Goal: Transaction & Acquisition: Purchase product/service

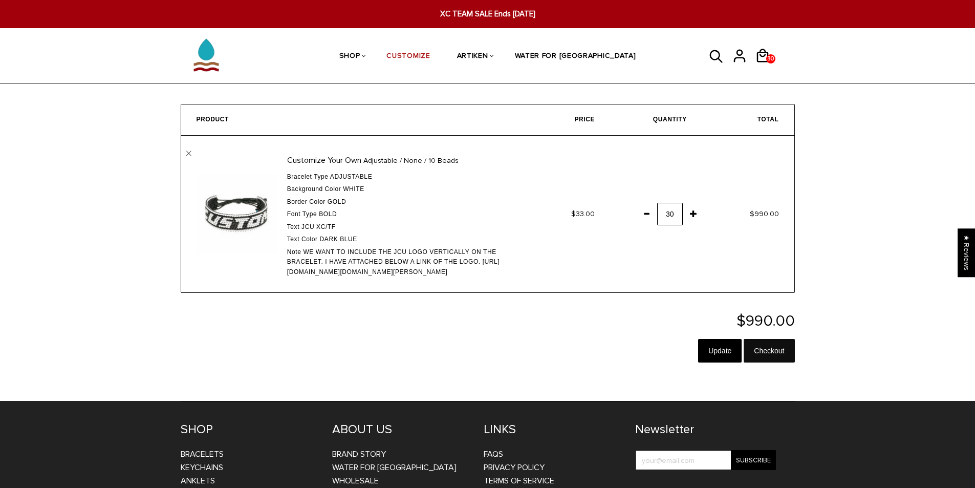
click at [765, 362] on input "Checkout" at bounding box center [768, 351] width 51 height 24
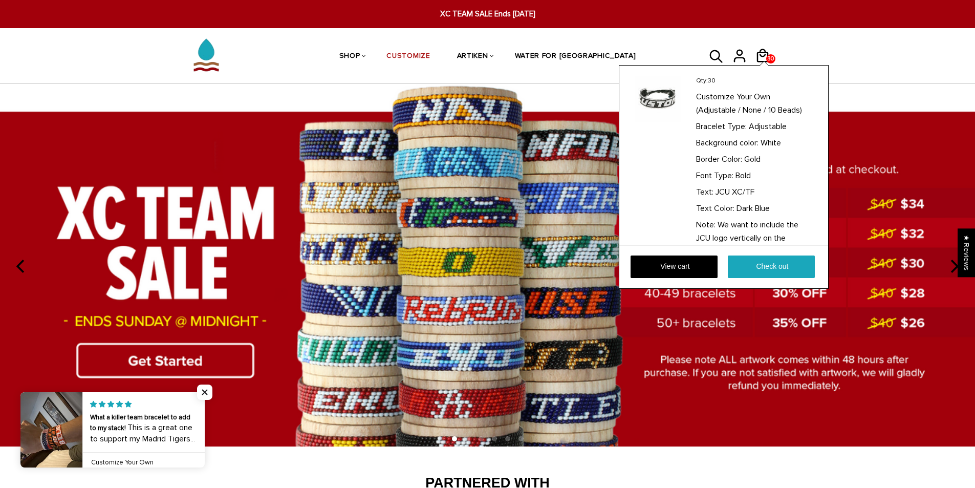
click at [772, 65] on div "Qty: 30 Customize Your Own (Adjustable / None / 10 Beads) Bracelet Type: Adjust…" at bounding box center [723, 177] width 210 height 224
click at [710, 264] on link "View cart" at bounding box center [673, 266] width 87 height 23
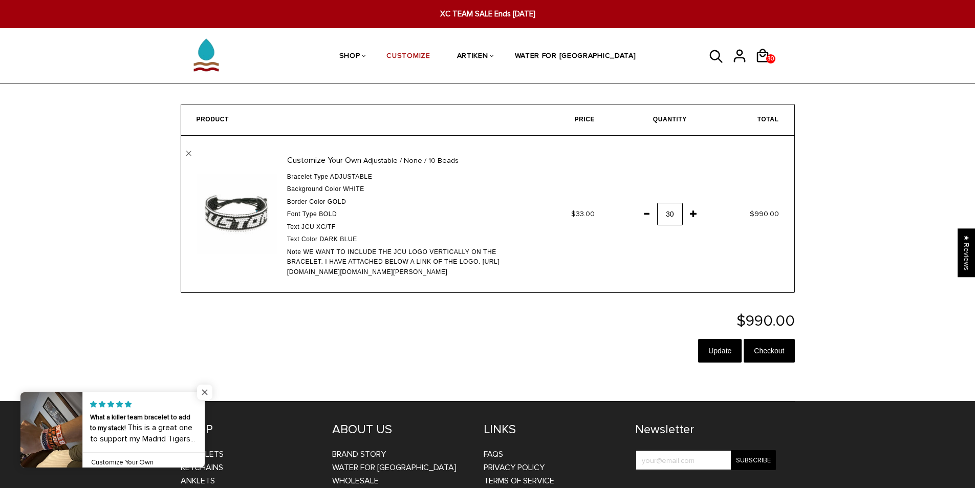
click at [207, 387] on span "Close popup widget" at bounding box center [204, 391] width 15 height 15
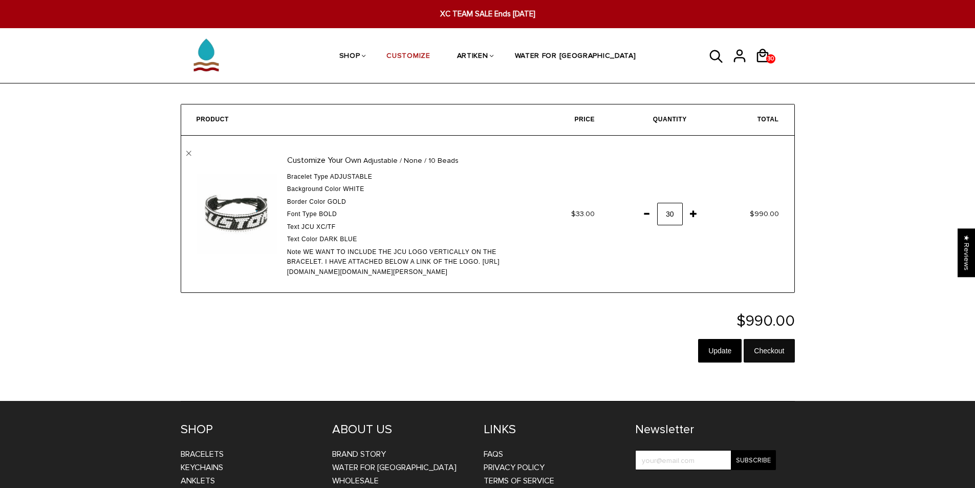
click at [792, 362] on input "Checkout" at bounding box center [768, 351] width 51 height 24
click at [718, 362] on input "Update" at bounding box center [719, 351] width 43 height 24
click at [187, 152] on link "" at bounding box center [188, 153] width 5 height 5
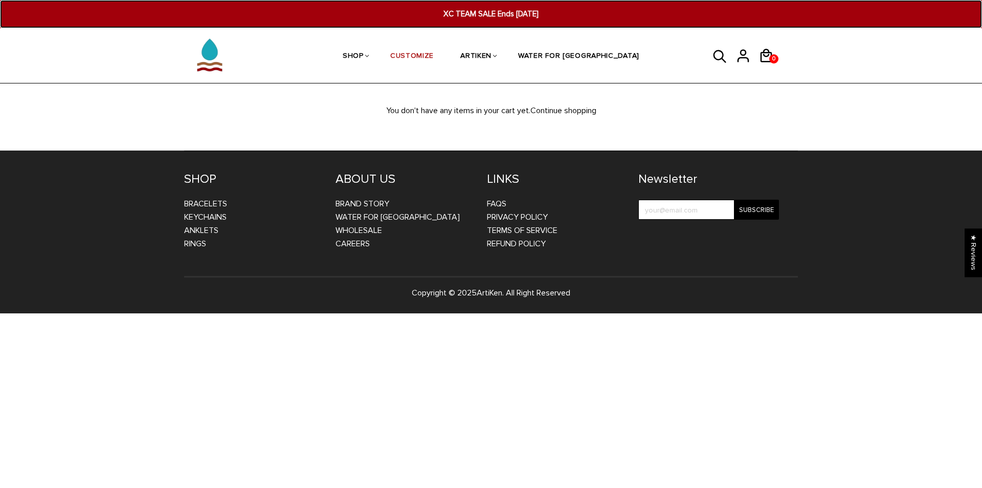
click at [493, 11] on span "XC TEAM SALE Ends [DATE]" at bounding box center [491, 14] width 381 height 12
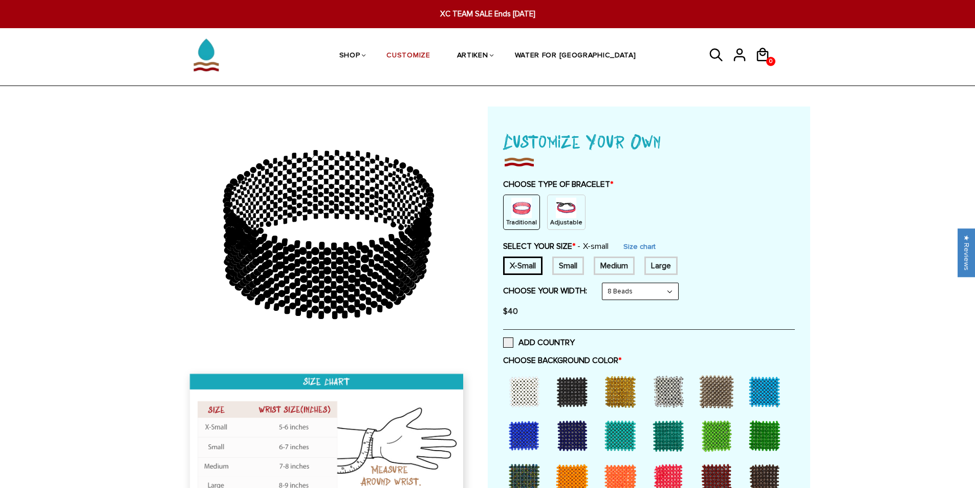
click at [619, 295] on select "8 Beads 6 Beads 10 Beads" at bounding box center [640, 291] width 76 height 16
click at [625, 297] on select "8 Beads 6 Beads 10 Beads" at bounding box center [640, 291] width 76 height 16
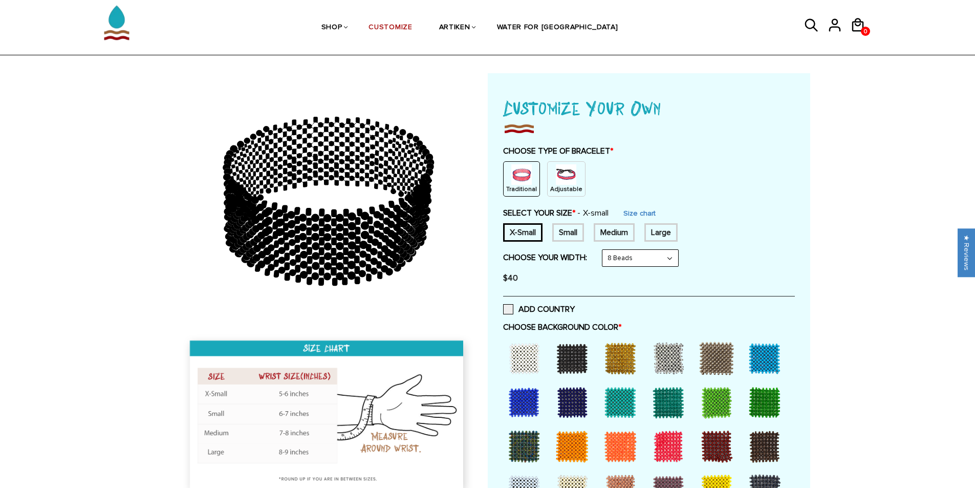
scroll to position [51, 0]
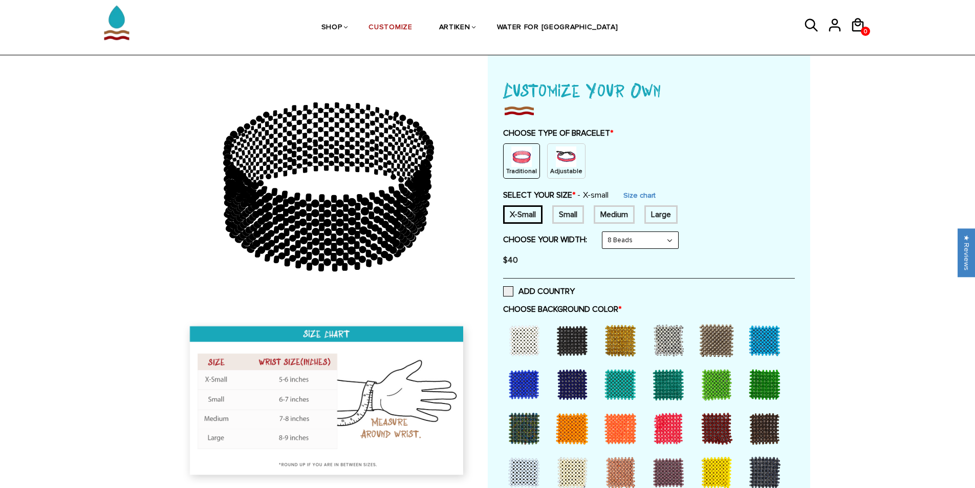
click at [526, 332] on div at bounding box center [523, 340] width 41 height 41
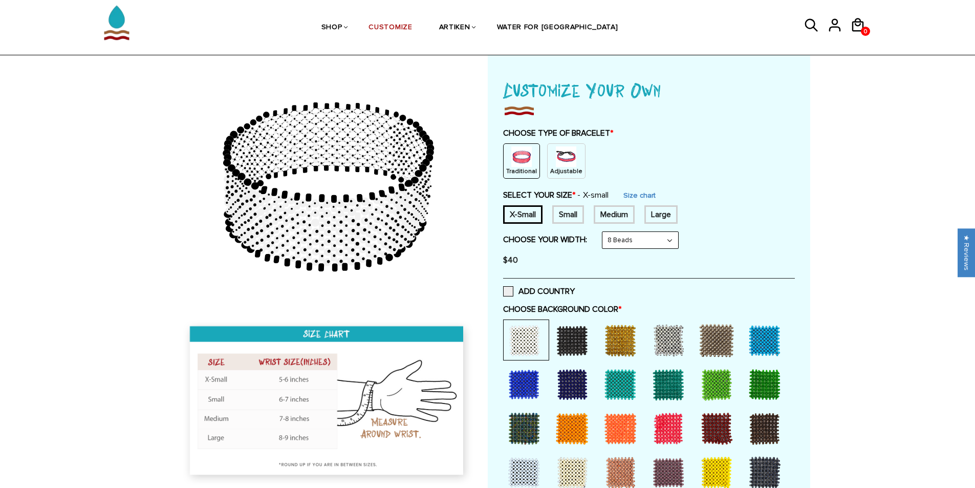
click at [557, 150] on img at bounding box center [566, 156] width 20 height 20
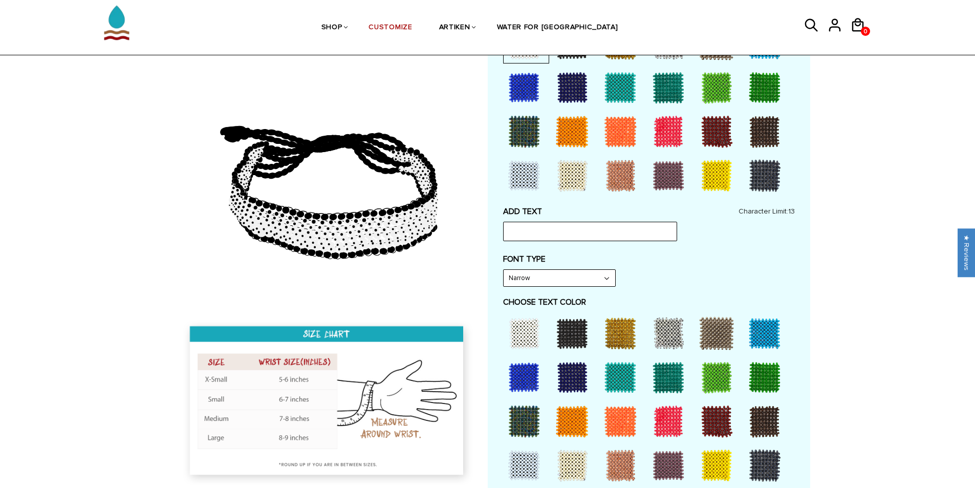
scroll to position [307, 0]
click at [545, 235] on input "text" at bounding box center [590, 230] width 174 height 19
type input "JCU XC/TF"
click at [544, 270] on select "Narrow Bold" at bounding box center [559, 277] width 112 height 16
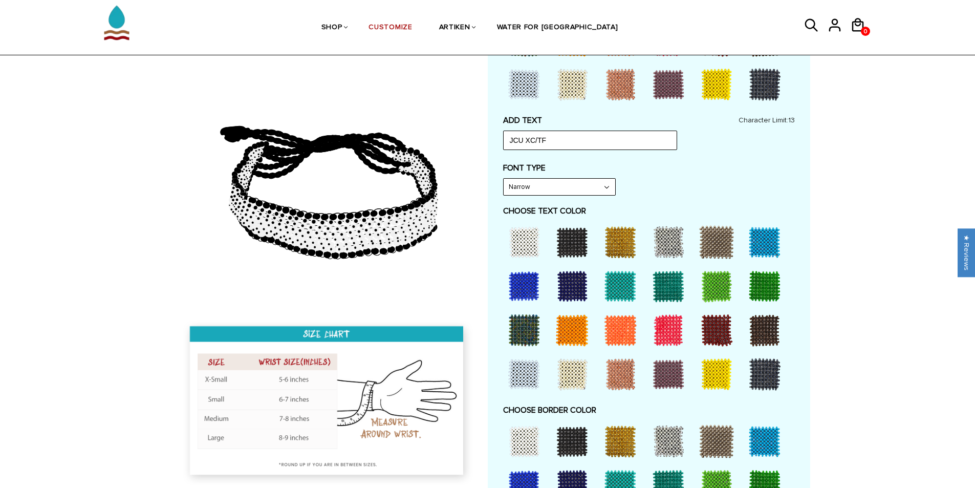
scroll to position [409, 0]
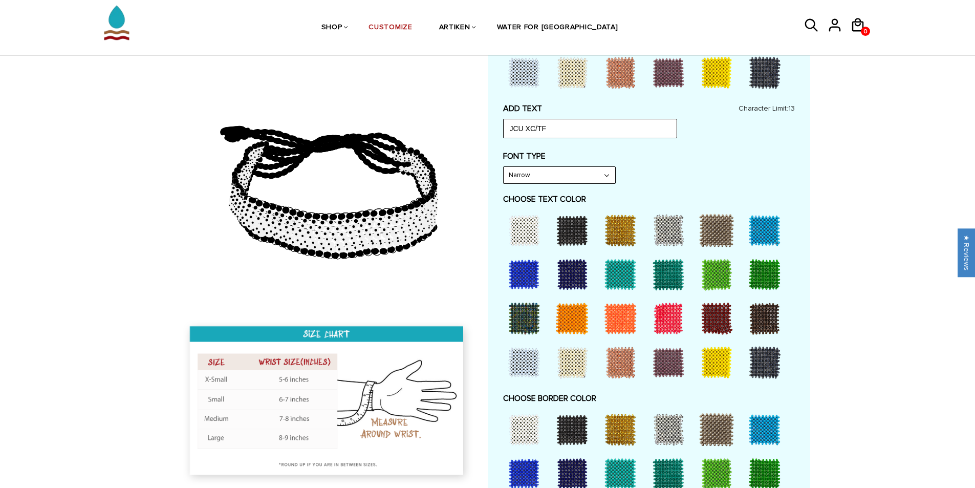
click at [574, 263] on div at bounding box center [571, 274] width 41 height 41
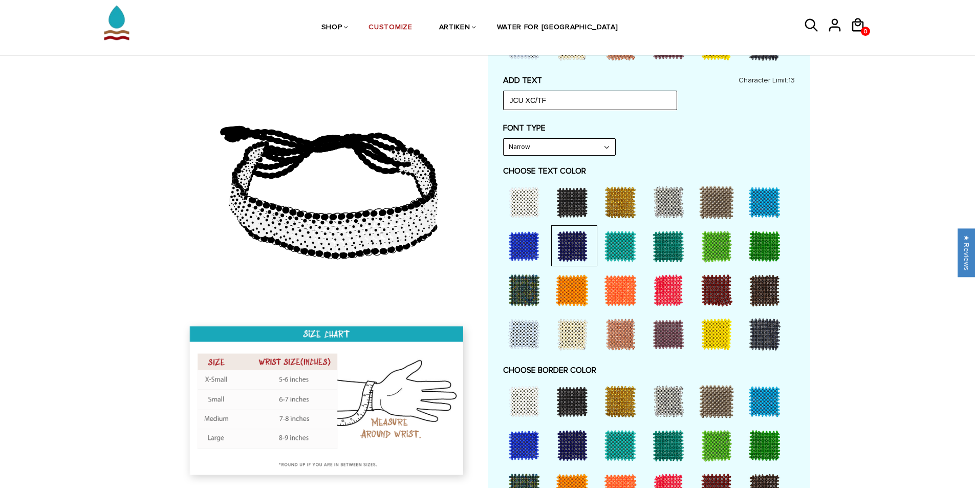
scroll to position [460, 0]
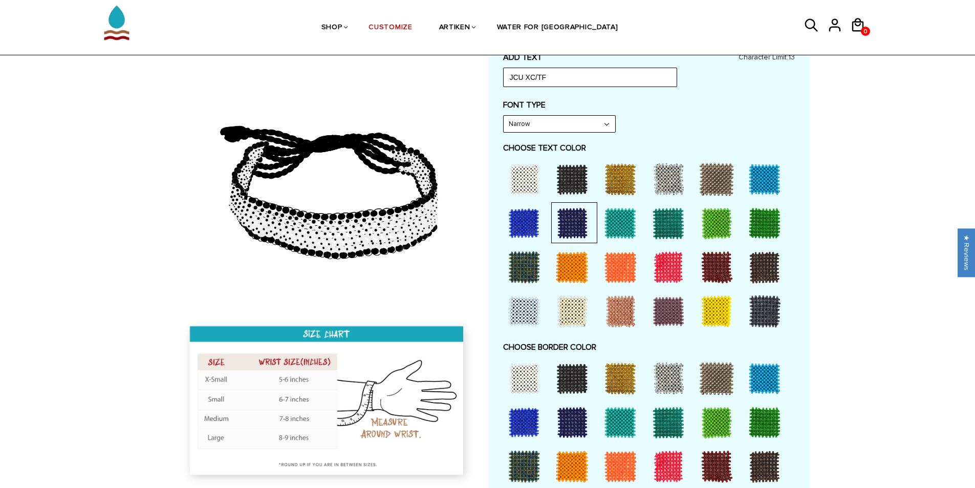
click at [604, 368] on div at bounding box center [620, 378] width 41 height 41
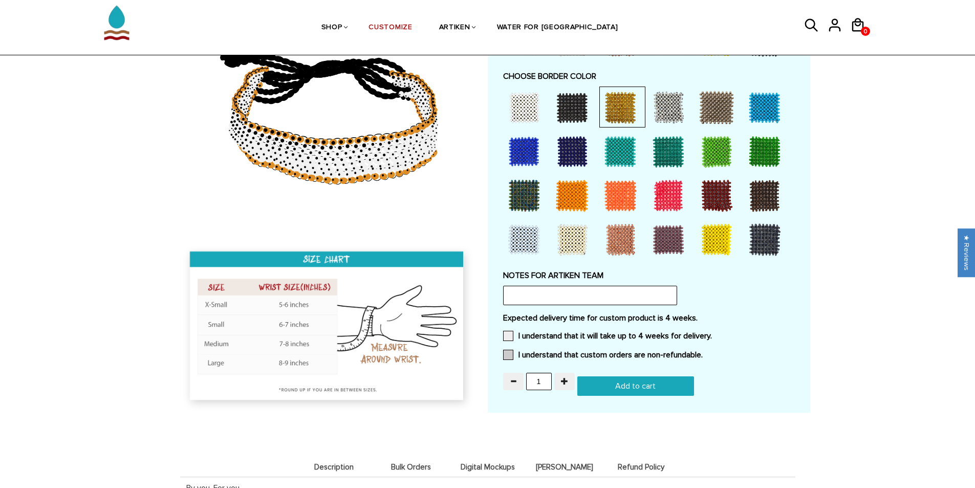
scroll to position [767, 0]
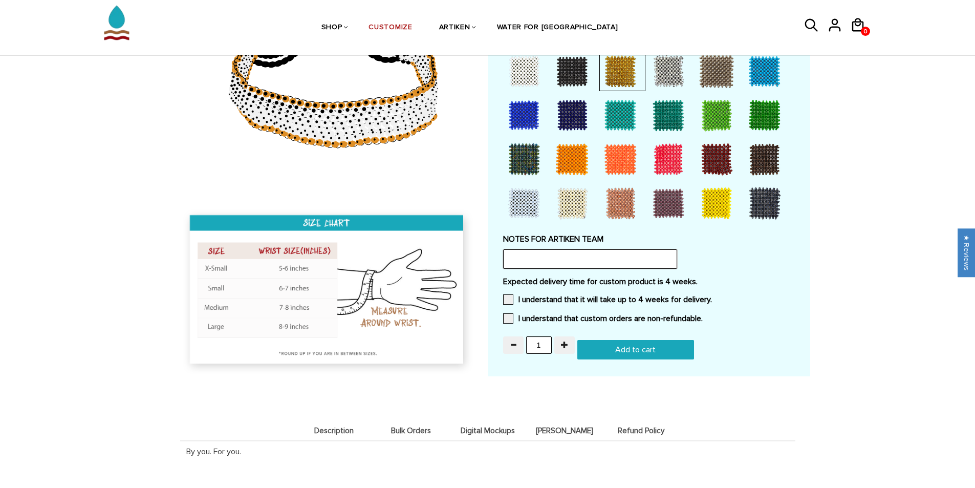
click at [592, 252] on input "text" at bounding box center [590, 258] width 174 height 19
paste input "https://www.google.com/url?sa=i&url=https%3A%2F%2Fcarrollnews.org%2F1971%2Fspor…"
drag, startPoint x: 672, startPoint y: 260, endPoint x: 490, endPoint y: 255, distance: 182.2
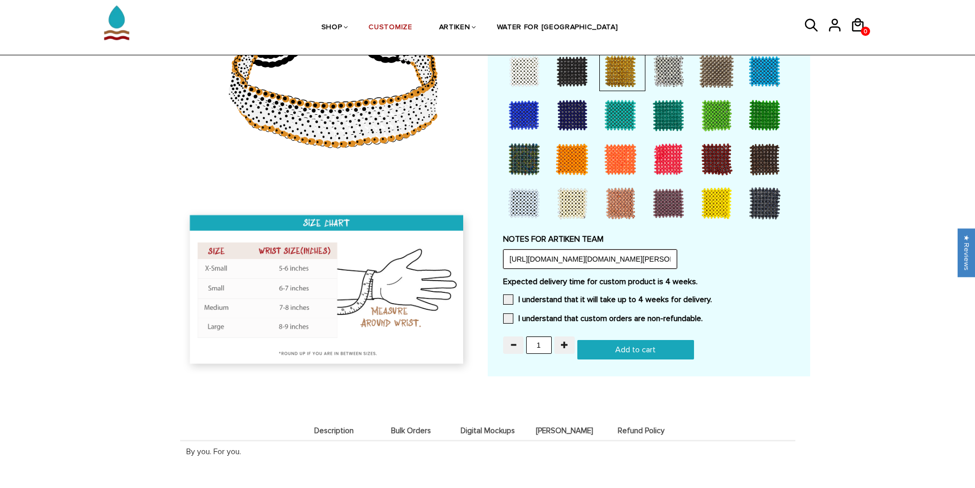
click at [506, 258] on input "https://www.google.com/url?sa=i&url=https%3A%2F%2Fcarrollnews.org%2F1971%2Fspor…" at bounding box center [590, 258] width 174 height 19
type input "We want to put the JCU logo vertically on the bracelet. Attached below is the l…"
click at [542, 303] on label "I understand that it will take up to 4 weeks for delivery." at bounding box center [607, 299] width 209 height 10
click at [712, 296] on input "I understand that it will take up to 4 weeks for delivery." at bounding box center [712, 296] width 0 height 0
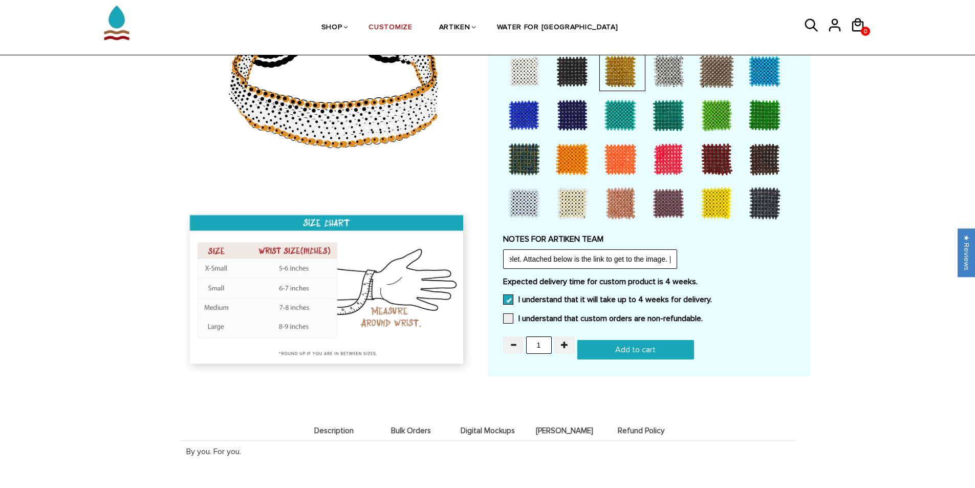
scroll to position [0, 0]
click at [538, 321] on label "I understand that custom orders are non-refundable." at bounding box center [603, 318] width 200 height 10
click at [702, 315] on input "I understand that custom orders are non-refundable." at bounding box center [702, 315] width 0 height 0
click at [544, 345] on input "1" at bounding box center [539, 344] width 26 height 17
type input "30"
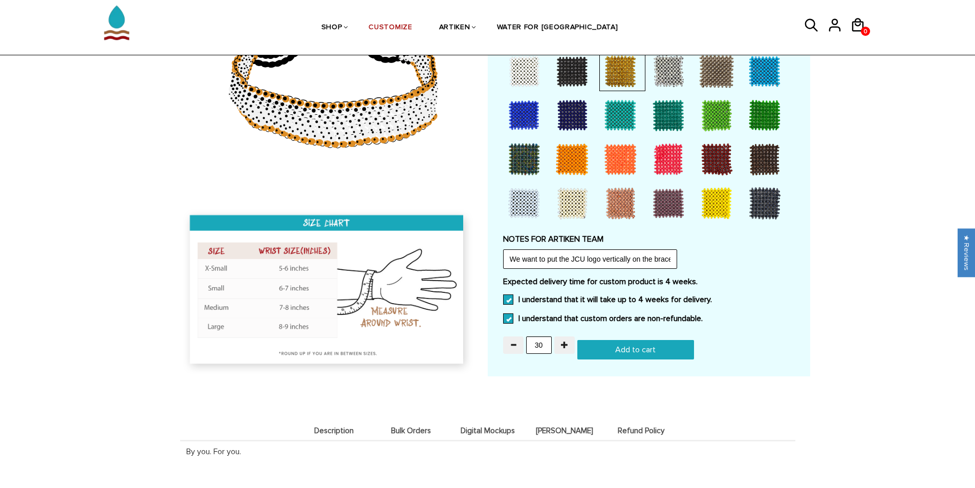
click at [660, 352] on input "Add to cart" at bounding box center [635, 349] width 117 height 19
type input "Add to cart"
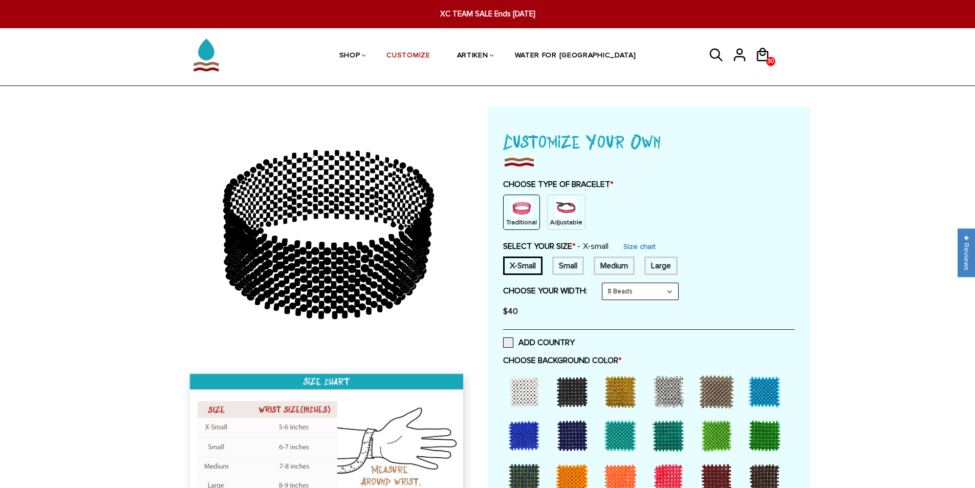
click at [769, 41] on div "Purchases Addresses Log out 30 30 Qty: 30 Customize Your Own (Adjustable / None…" at bounding box center [743, 57] width 102 height 56
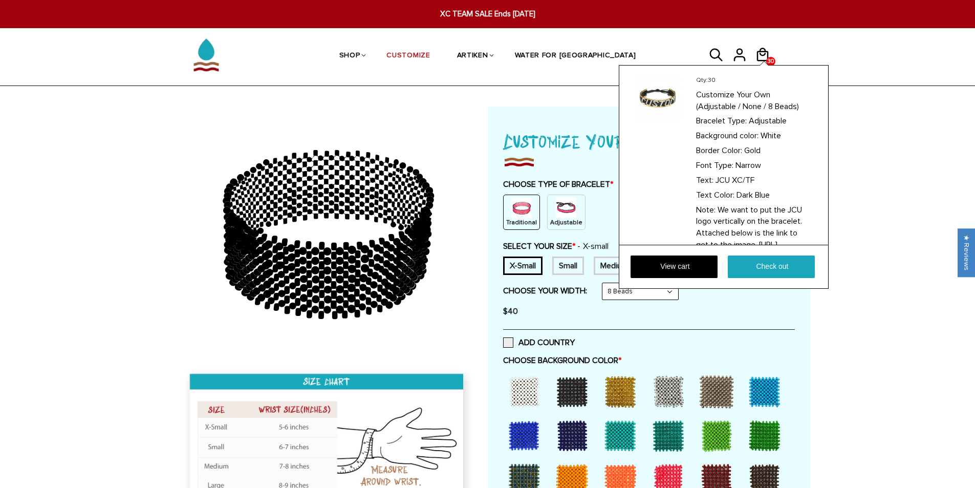
click at [763, 65] on div "Qty: 30 Customize Your Own (Adjustable / None / 8 Beads) Bracelet Type: Adjusta…" at bounding box center [723, 177] width 210 height 224
click at [802, 266] on link "Check out" at bounding box center [770, 266] width 87 height 23
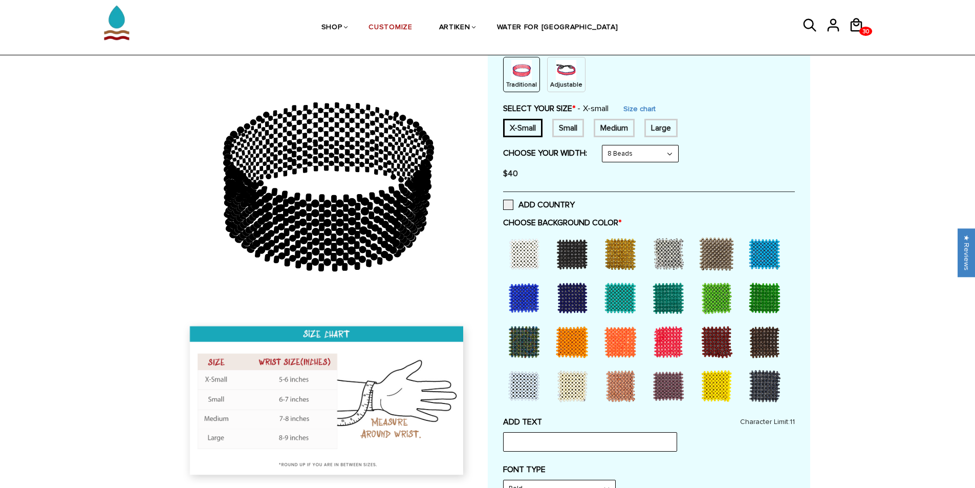
scroll to position [102, 0]
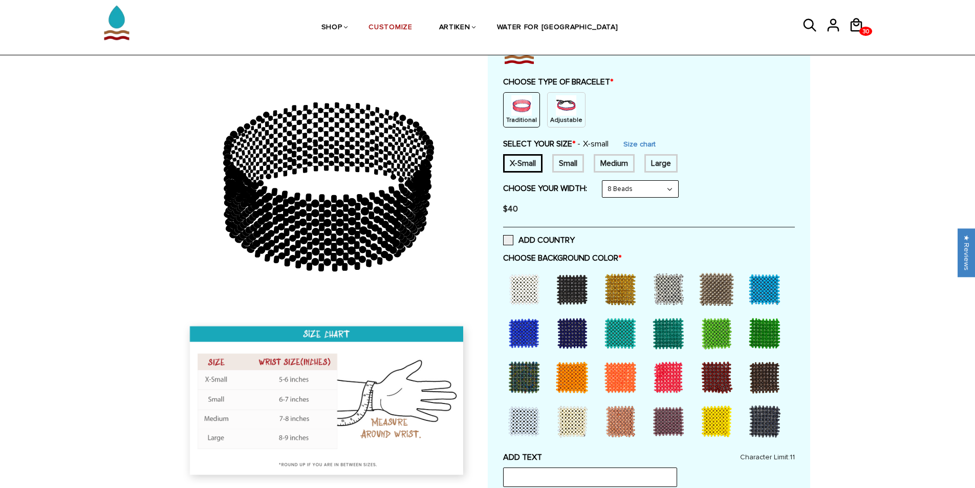
click at [678, 193] on select "8 Beads 6 Beads 10 Beads" at bounding box center [640, 189] width 76 height 16
click at [573, 108] on div "Adjustable" at bounding box center [566, 109] width 38 height 35
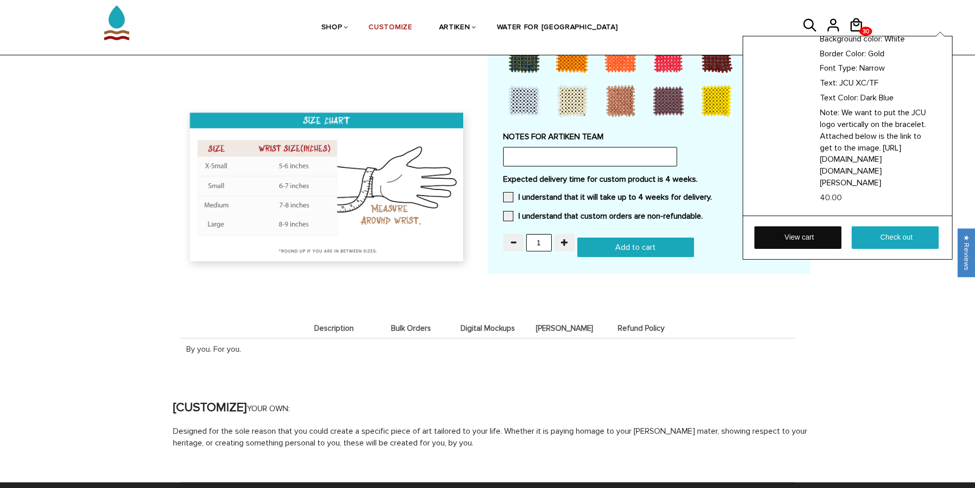
click at [823, 242] on link "View cart" at bounding box center [797, 237] width 87 height 23
